Goal: Register for event/course

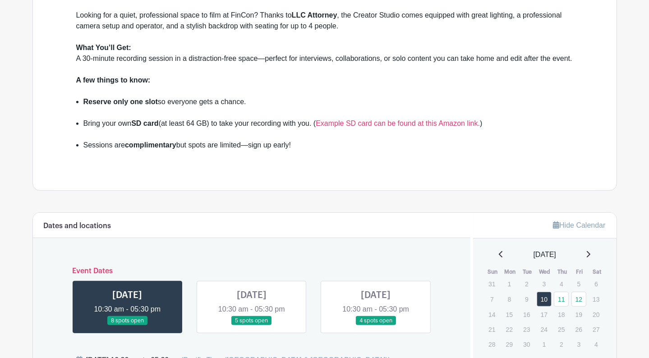
scroll to position [406, 0]
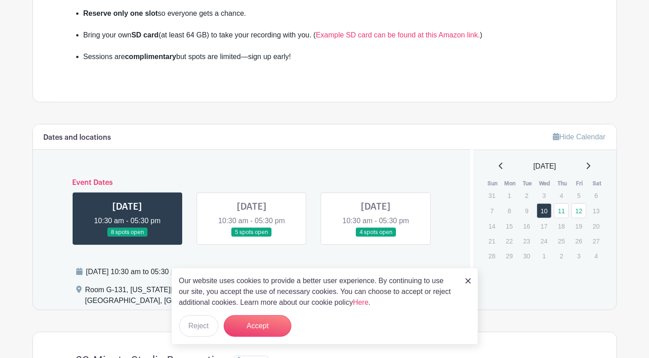
click at [475, 279] on div "Our website uses cookies to provide a better user experience. By continuing to …" at bounding box center [324, 306] width 307 height 77
click at [466, 282] on img at bounding box center [468, 280] width 5 height 5
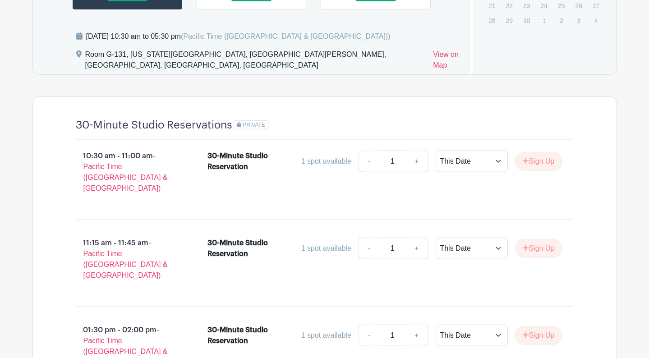
scroll to position [522, 0]
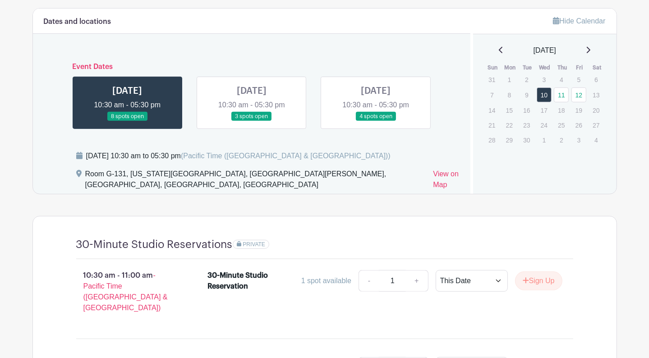
click at [252, 121] on link at bounding box center [252, 121] width 0 height 0
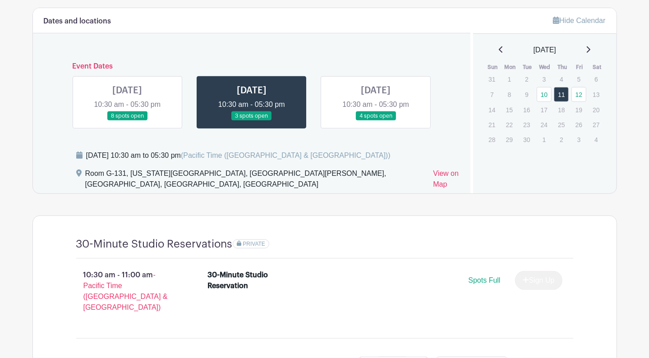
scroll to position [522, 0]
click at [376, 121] on link at bounding box center [376, 121] width 0 height 0
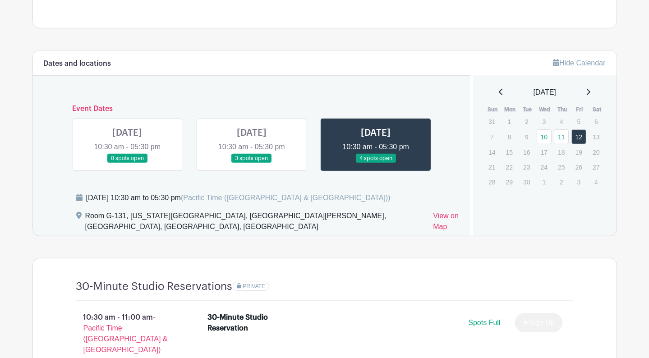
scroll to position [477, 0]
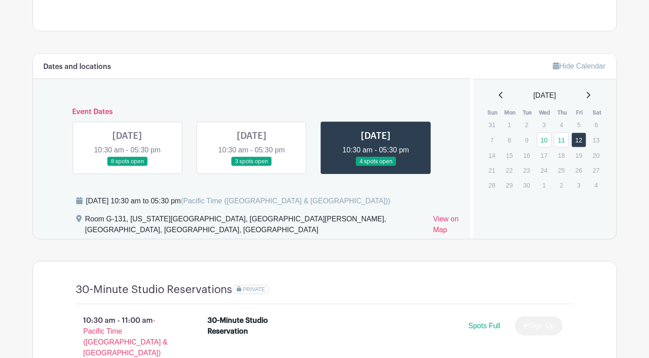
click at [252, 166] on link at bounding box center [252, 166] width 0 height 0
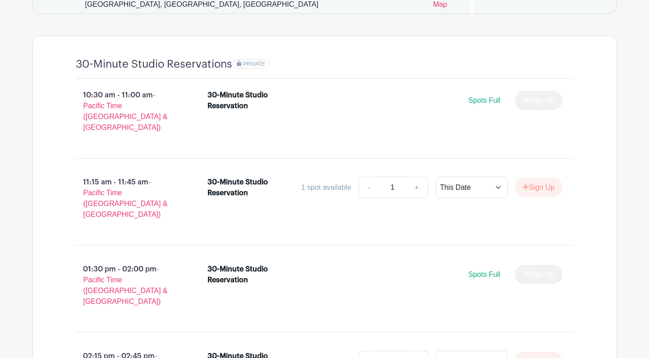
scroll to position [838, 0]
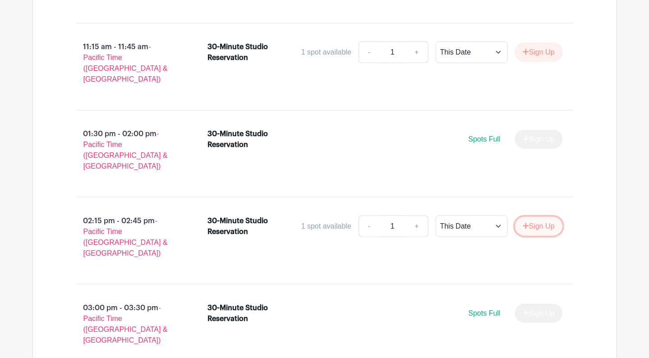
click at [535, 217] on button "Sign Up" at bounding box center [538, 226] width 47 height 19
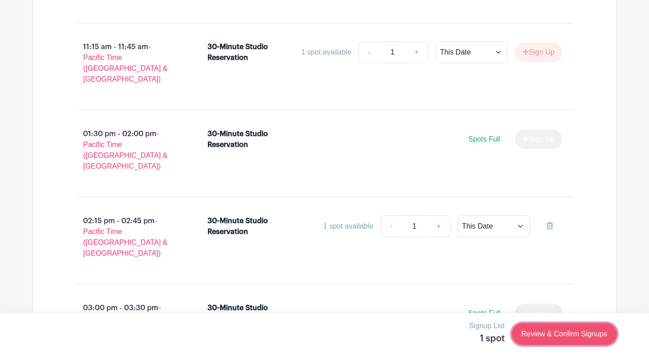
click at [591, 337] on link "Review & Confirm Signups" at bounding box center [564, 334] width 105 height 22
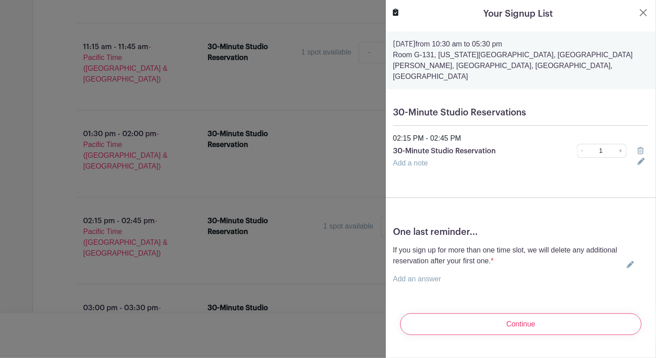
click at [419, 275] on link "Add an answer" at bounding box center [417, 279] width 48 height 8
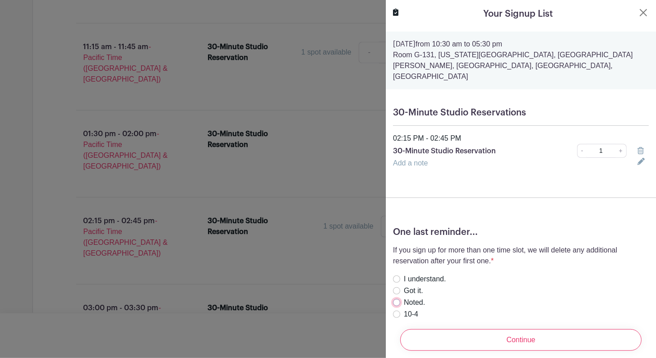
click at [396, 299] on input "Noted." at bounding box center [396, 302] width 7 height 7
radio input "true"
click at [400, 286] on div "Got it." at bounding box center [513, 291] width 241 height 11
click at [395, 287] on input "Got it." at bounding box center [396, 290] width 7 height 7
radio input "true"
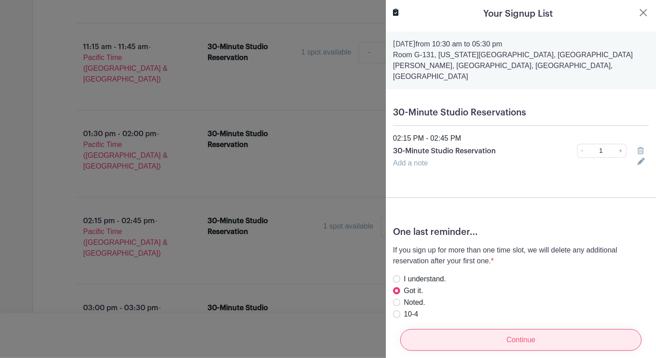
click at [468, 333] on input "Continue" at bounding box center [520, 340] width 241 height 22
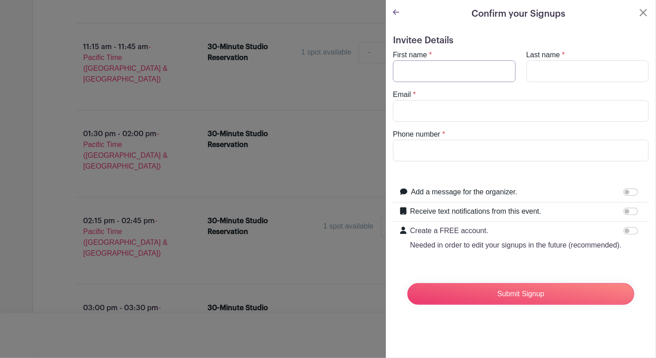
click at [437, 69] on input "First name" at bounding box center [454, 71] width 123 height 22
type input "[PERSON_NAME]"
type input "[EMAIL_ADDRESS][DOMAIN_NAME]"
type input "8045366479"
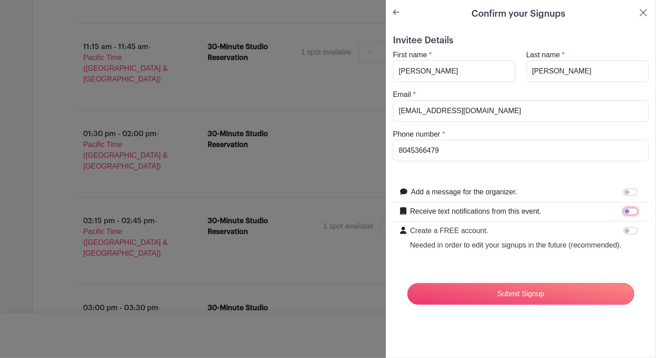
click at [623, 212] on input "Receive text notifications from this event." at bounding box center [630, 211] width 14 height 7
checkbox input "true"
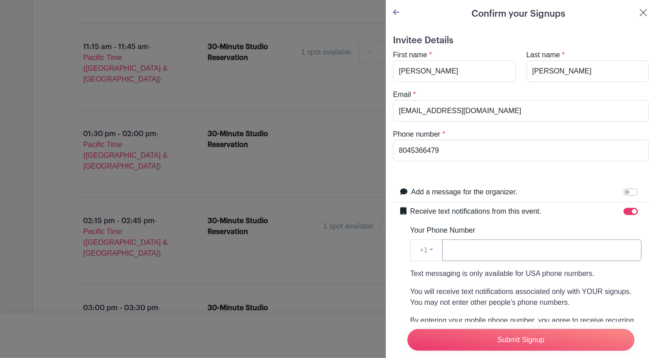
click at [490, 255] on input "Your Phone Number" at bounding box center [541, 251] width 199 height 22
type input "8045366479"
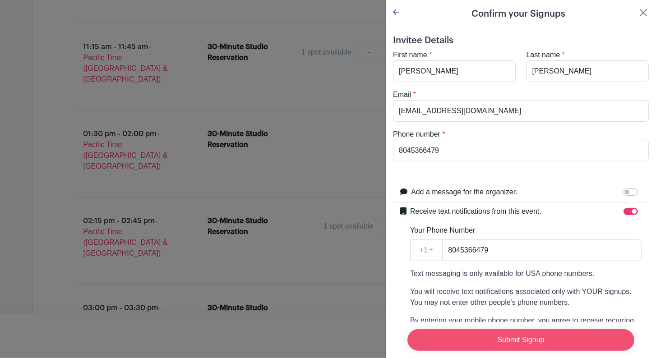
click at [521, 335] on input "Submit Signup" at bounding box center [520, 340] width 227 height 22
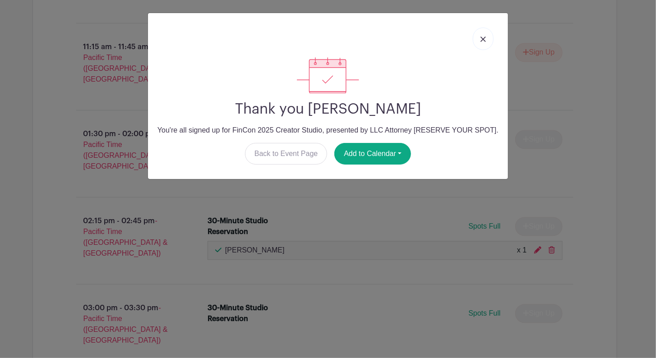
click at [482, 37] on img at bounding box center [482, 39] width 5 height 5
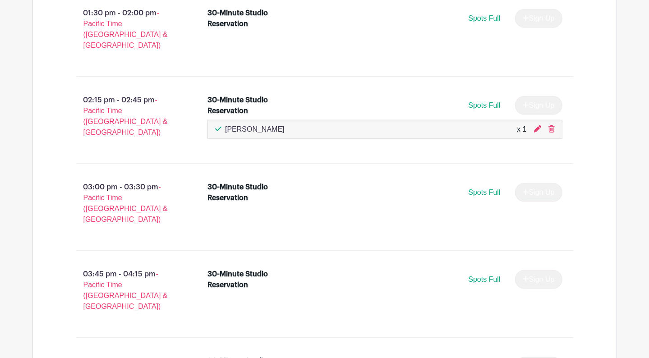
scroll to position [796, 0]
